Goal: Information Seeking & Learning: Learn about a topic

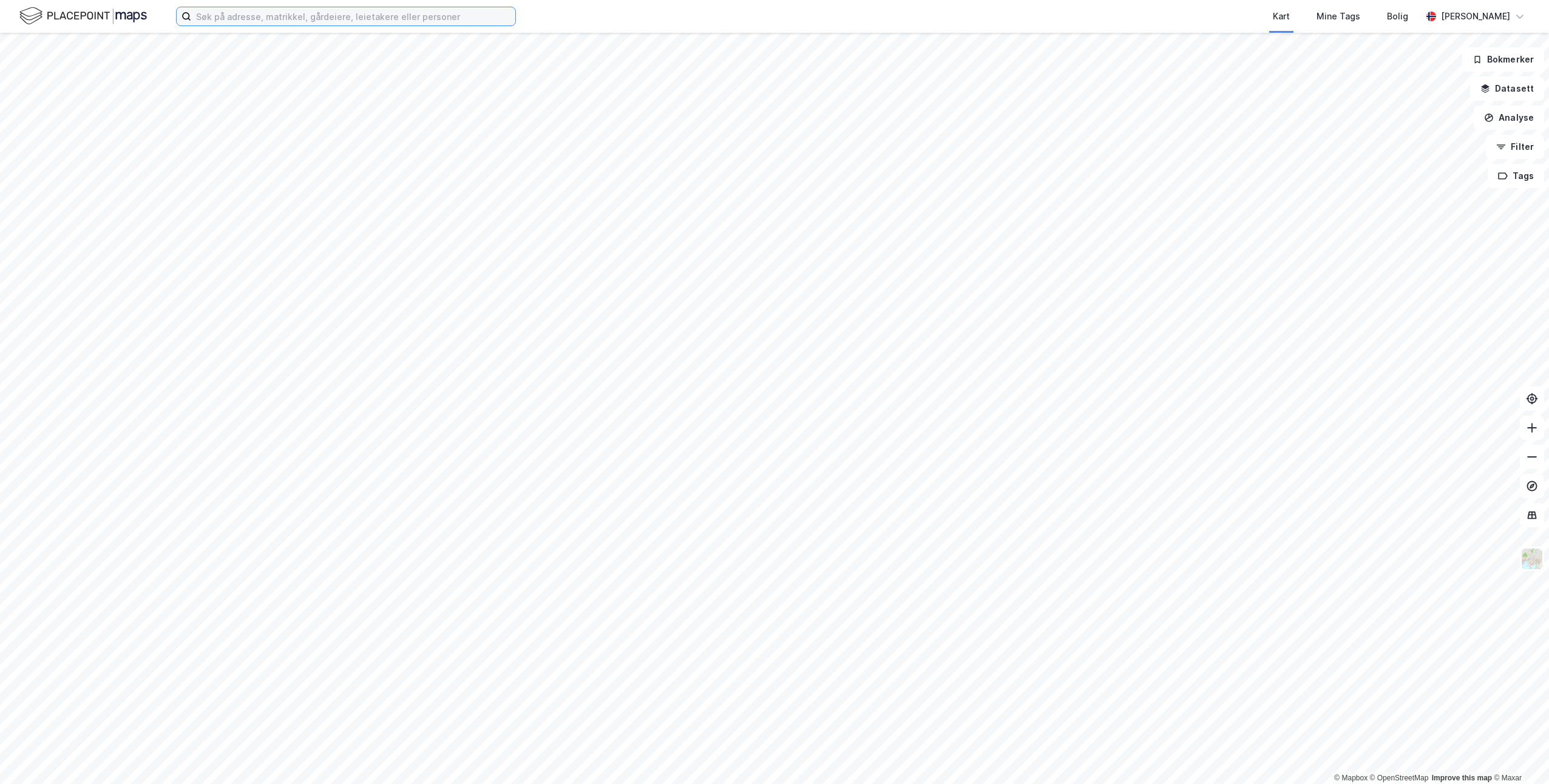
click at [271, 15] on input at bounding box center [353, 17] width 324 height 18
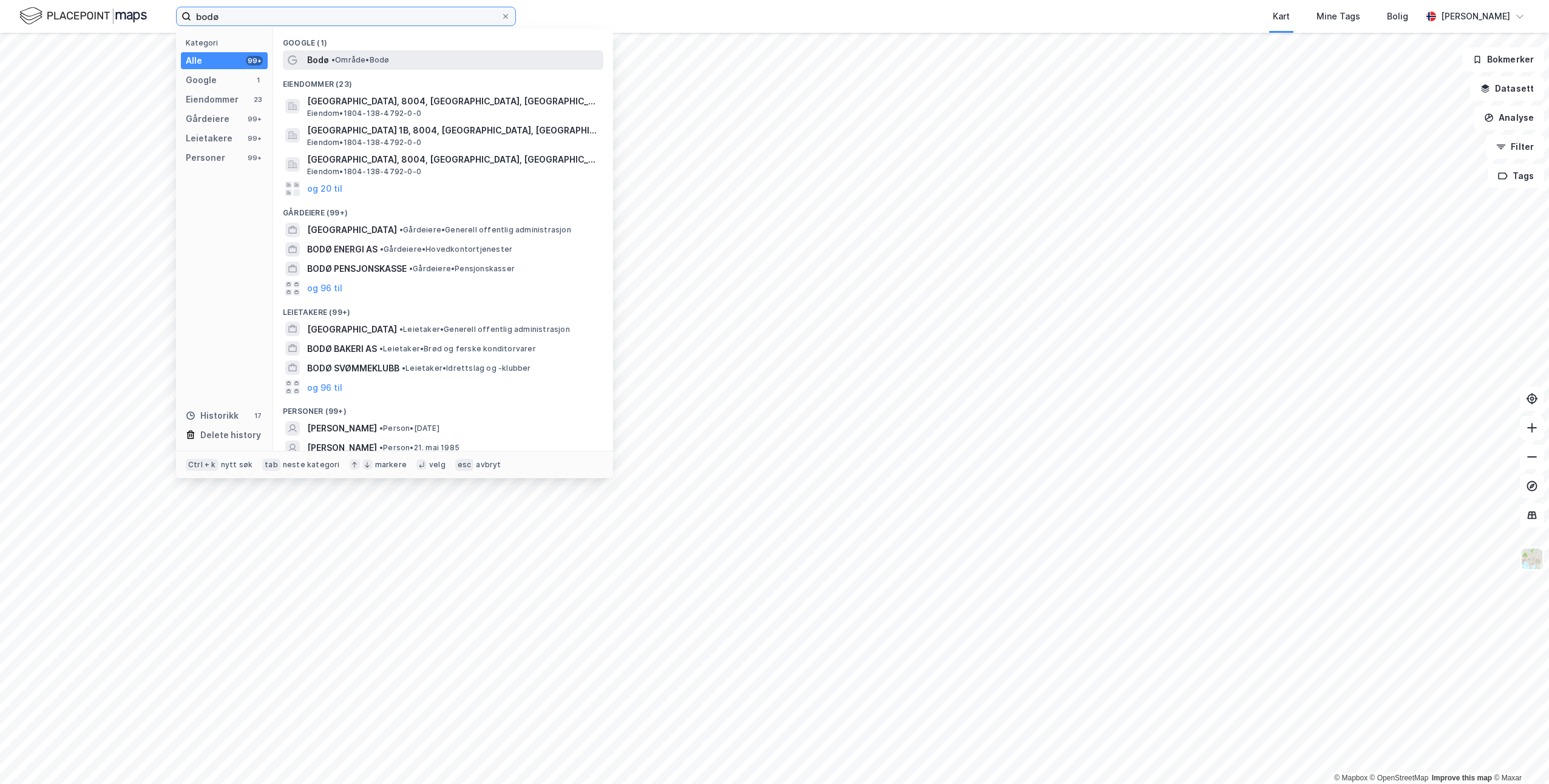
type input "bodø"
click at [330, 53] on div "Bodø • Område • [GEOGRAPHIC_DATA]" at bounding box center [454, 60] width 294 height 15
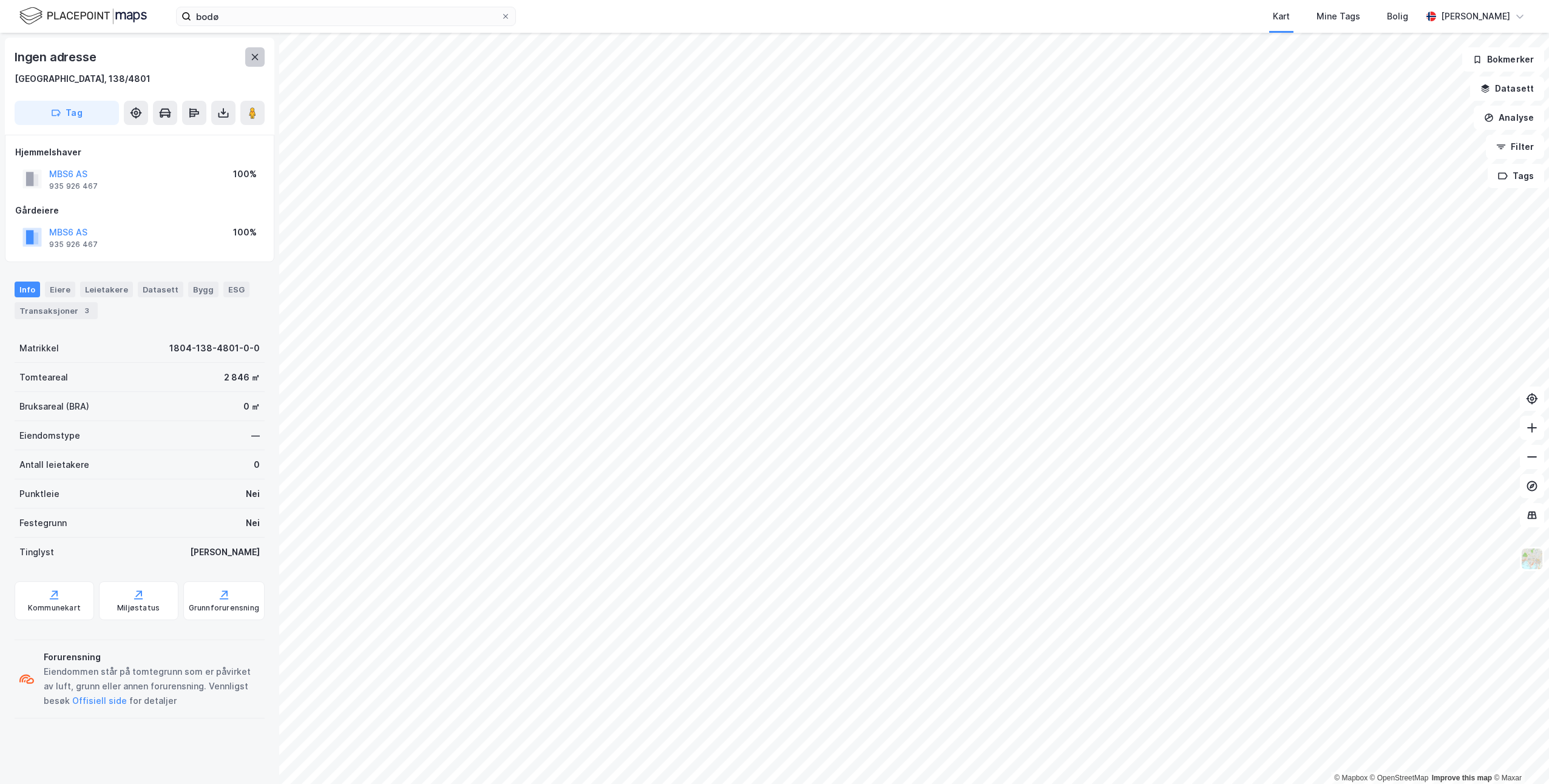
click at [258, 54] on icon at bounding box center [255, 57] width 7 height 6
